Goal: Navigation & Orientation: Find specific page/section

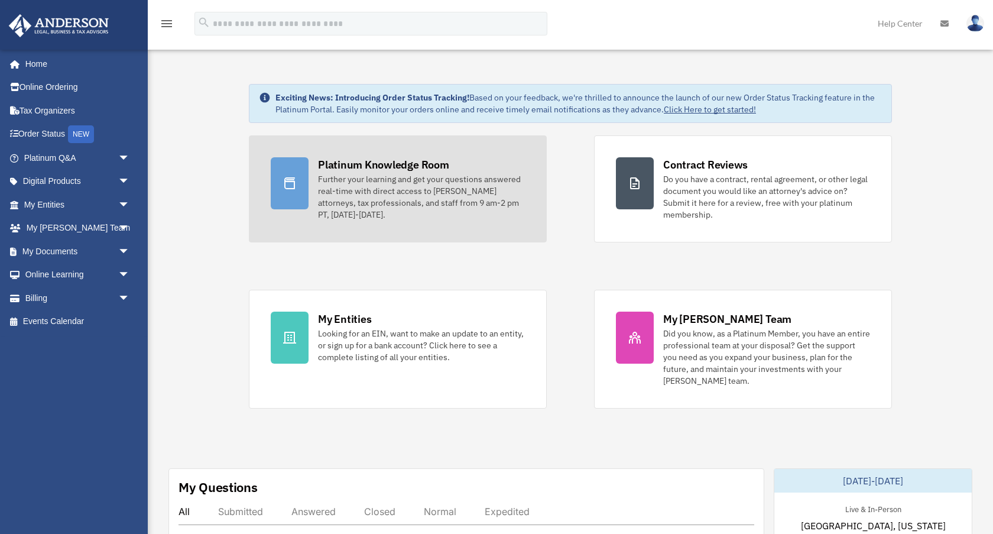
click at [361, 171] on div "Platinum Knowledge Room" at bounding box center [383, 164] width 131 height 15
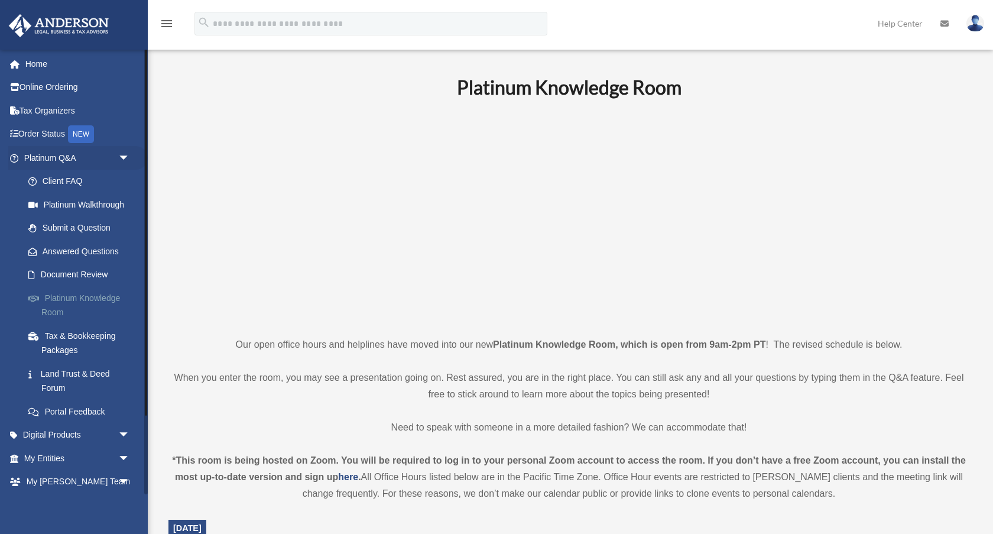
click at [108, 296] on link "Platinum Knowledge Room" at bounding box center [82, 305] width 131 height 38
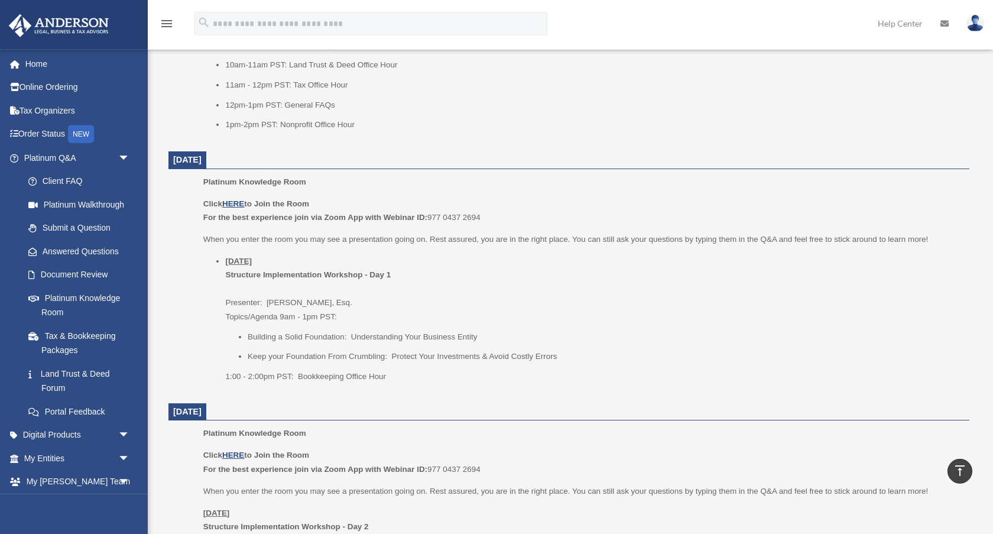
scroll to position [653, 0]
